Goal: Navigation & Orientation: Find specific page/section

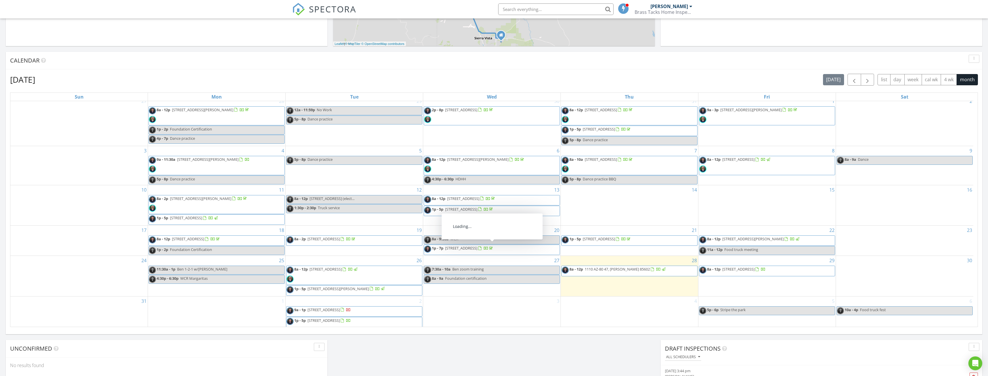
scroll to position [6, 0]
click at [746, 237] on span "53 Spray Ave, Bisbee 85603" at bounding box center [752, 237] width 61 height 5
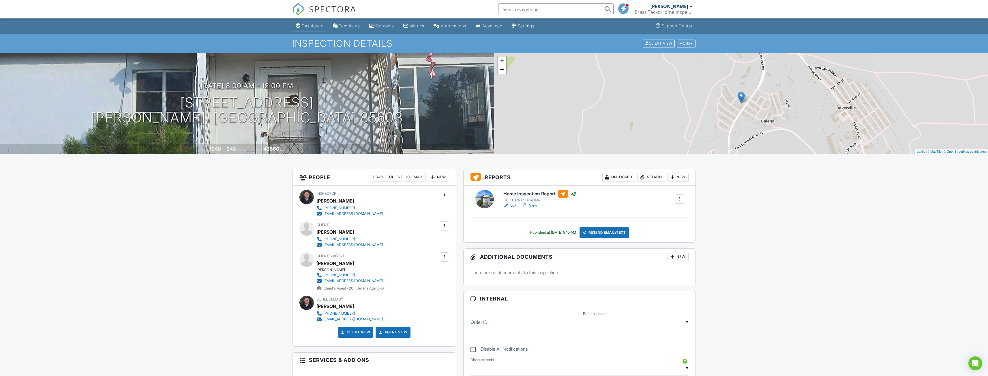
click at [313, 22] on link "Dashboard" at bounding box center [309, 26] width 33 height 11
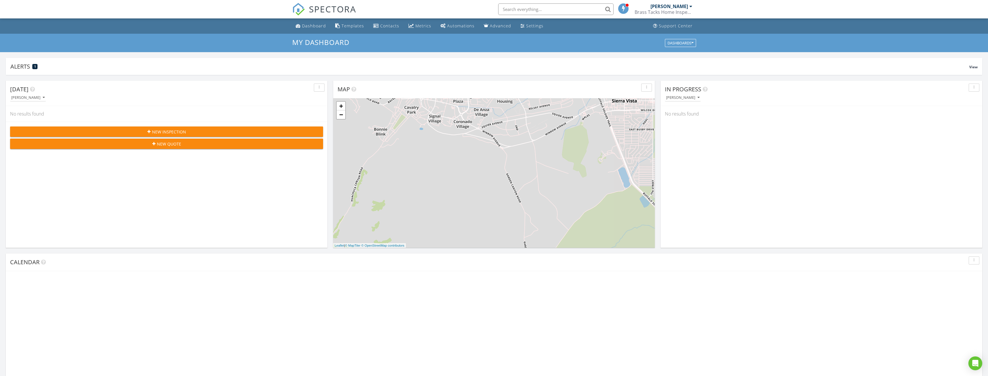
scroll to position [534, 997]
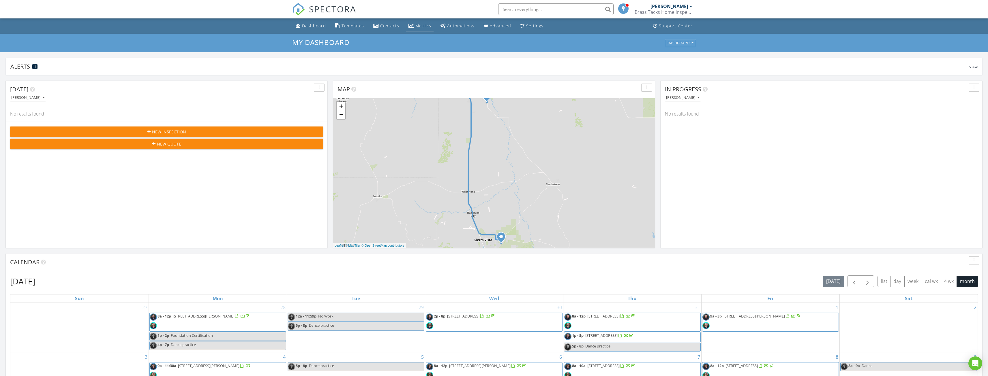
click at [420, 24] on div "Metrics" at bounding box center [423, 25] width 16 height 5
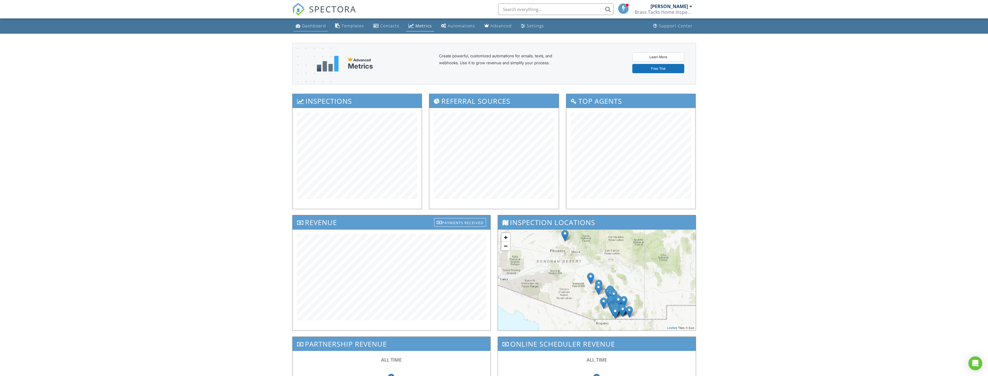
click at [313, 25] on div "Dashboard" at bounding box center [314, 25] width 24 height 5
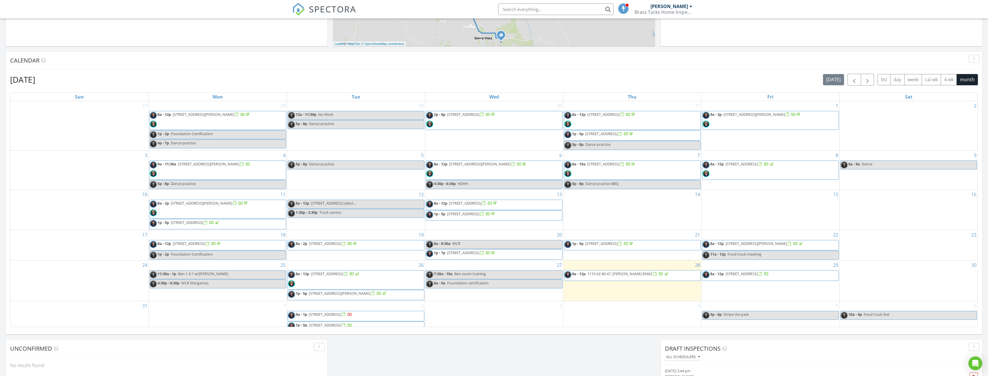
scroll to position [288, 0]
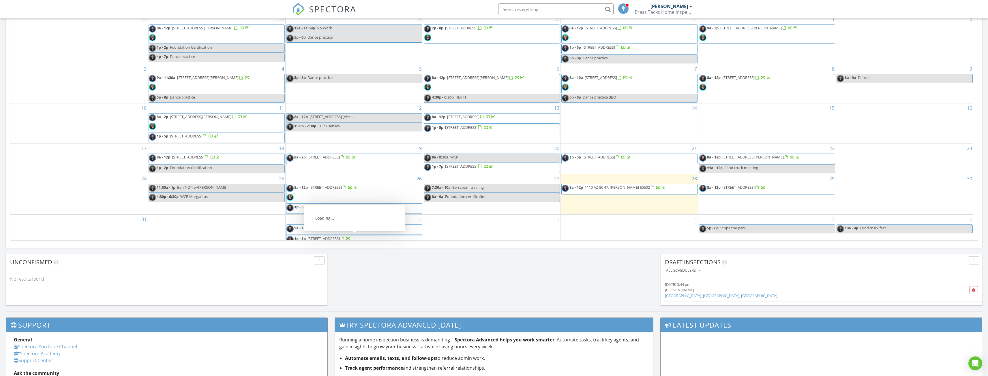
click at [400, 238] on link "1p - 5p 4528 Paseo Las Palmas, Sierra Vista 85635" at bounding box center [354, 240] width 136 height 10
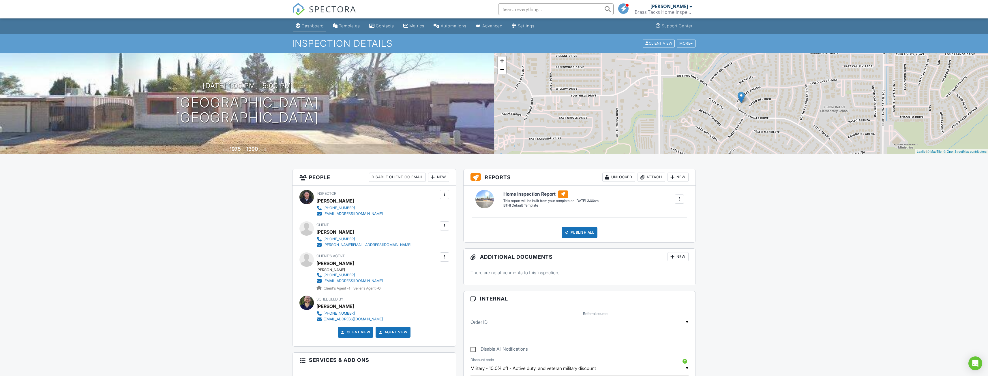
click at [313, 30] on link "Dashboard" at bounding box center [309, 26] width 33 height 11
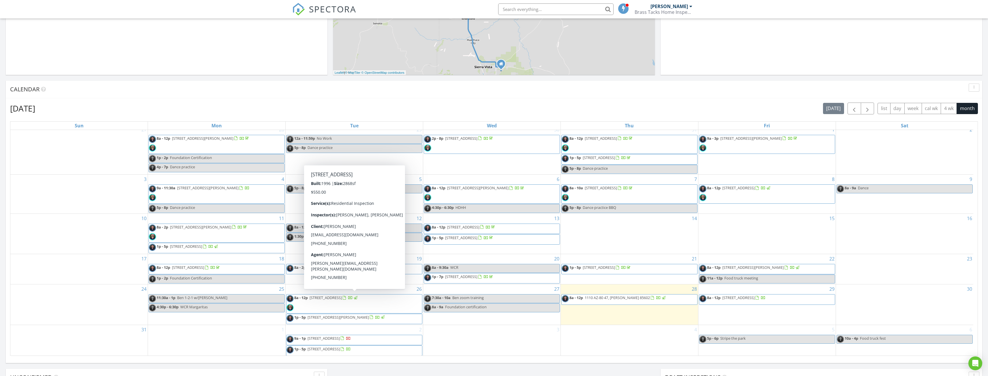
scroll to position [6, 0]
